Goal: Information Seeking & Learning: Compare options

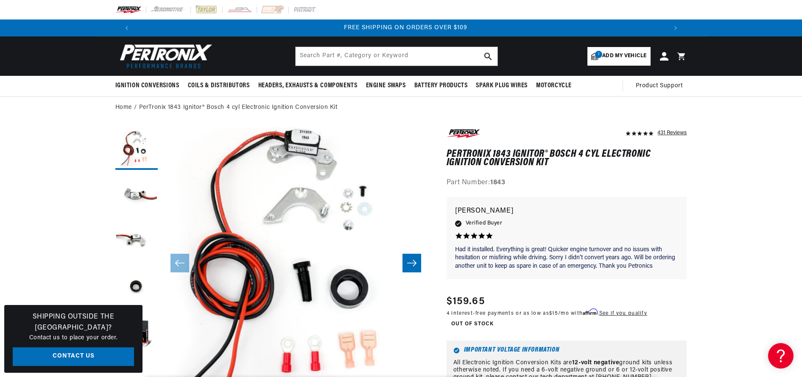
scroll to position [0, 1059]
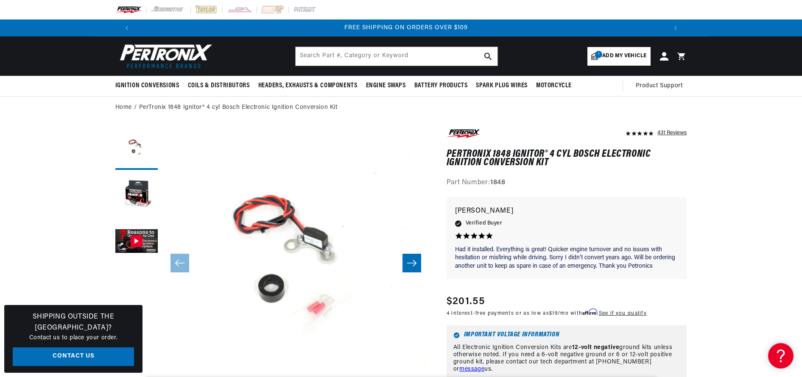
scroll to position [0, 1059]
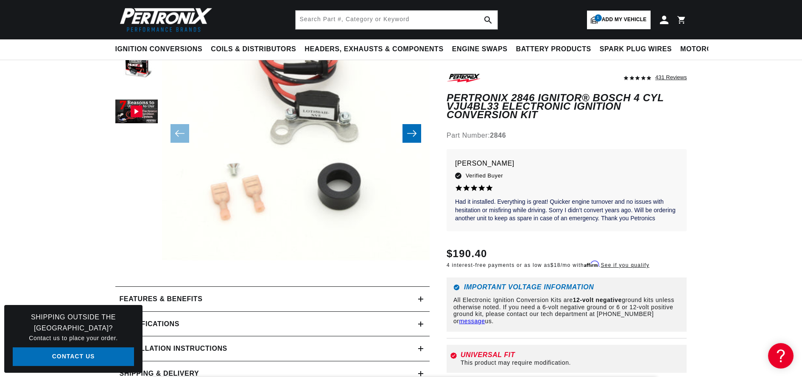
scroll to position [0, 530]
drag, startPoint x: 641, startPoint y: 99, endPoint x: 606, endPoint y: 95, distance: 34.6
click at [605, 96] on h1 "PerTronix 2846 Ignitor® Bosch 4 cyl VJU4BL33 Electronic Ignition Conversion Kit" at bounding box center [566, 107] width 240 height 26
copy h1 "VJU4BL33"
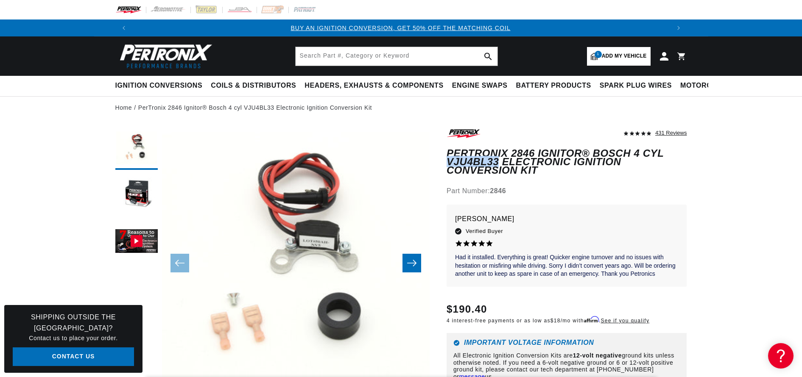
scroll to position [0, 0]
